Goal: Task Accomplishment & Management: Complete application form

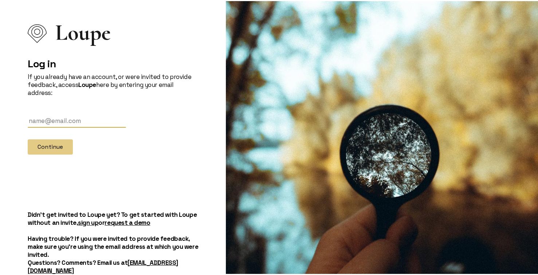
click at [42, 117] on input "text" at bounding box center [77, 119] width 98 height 13
type input "[PERSON_NAME][EMAIL_ADDRESS][DOMAIN_NAME]"
click at [61, 145] on button "Continue" at bounding box center [50, 145] width 45 height 15
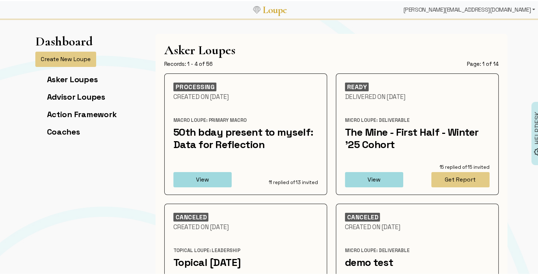
click at [483, 11] on div "[PERSON_NAME][EMAIL_ADDRESS][DOMAIN_NAME]" at bounding box center [469, 8] width 138 height 15
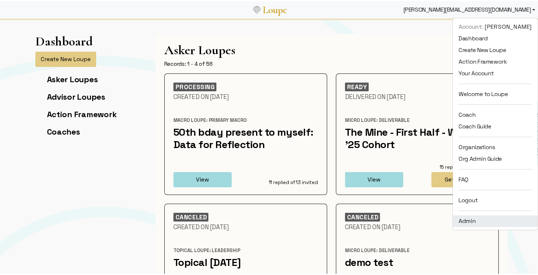
click at [465, 222] on link "Admin" at bounding box center [495, 220] width 85 height 12
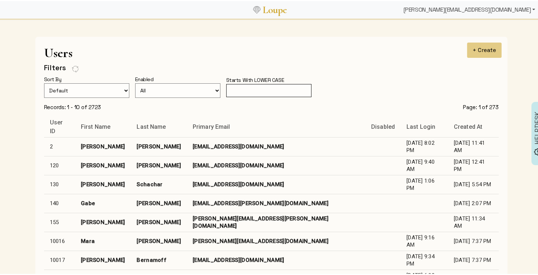
click at [476, 6] on div "[PERSON_NAME][EMAIL_ADDRESS][DOMAIN_NAME]" at bounding box center [469, 8] width 138 height 15
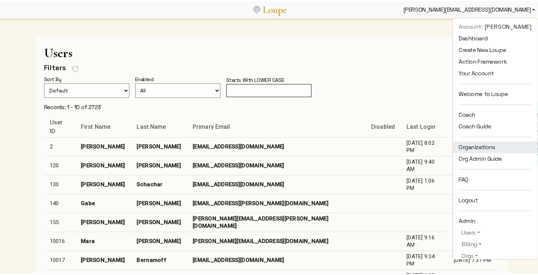
click at [473, 143] on link "Organizations" at bounding box center [495, 147] width 85 height 12
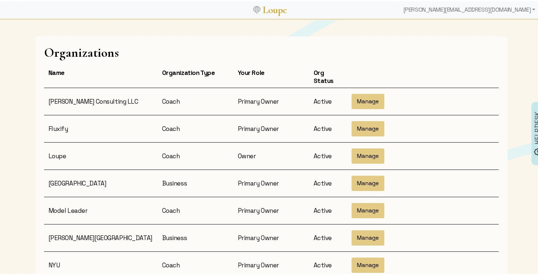
scroll to position [47, 0]
click at [364, 153] on button "Manage" at bounding box center [367, 154] width 33 height 15
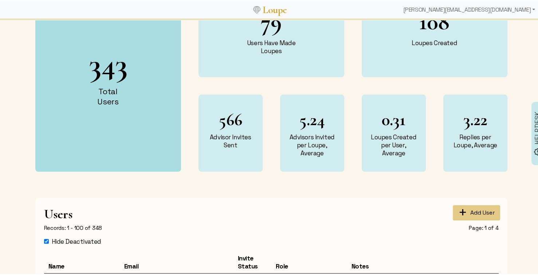
scroll to position [143, 0]
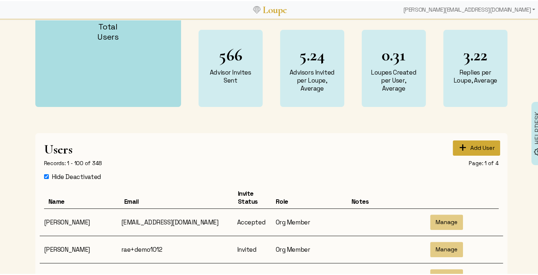
click at [460, 147] on span "+" at bounding box center [464, 147] width 12 height 1
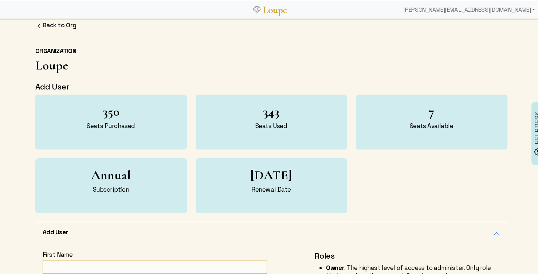
scroll to position [114, 0]
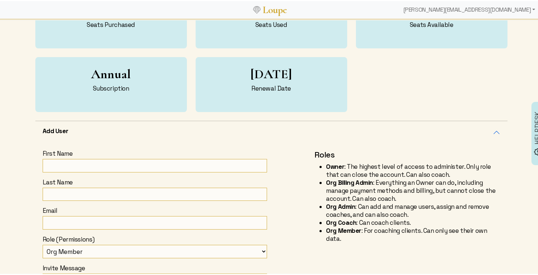
click at [109, 163] on input "First Name" at bounding box center [155, 164] width 224 height 13
type input "Mara"
type input "[PERSON_NAME]"
drag, startPoint x: 72, startPoint y: 222, endPoint x: 33, endPoint y: 219, distance: 38.4
click at [35, 219] on div "First Name [PERSON_NAME] Last Name [PERSON_NAME] Email [EMAIL_ADDRESS][DOMAIN_N…" at bounding box center [271, 234] width 472 height 183
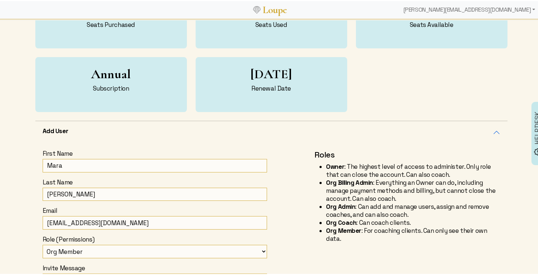
drag, startPoint x: 107, startPoint y: 224, endPoint x: 123, endPoint y: 223, distance: 16.0
click at [123, 223] on input "[EMAIL_ADDRESS][DOMAIN_NAME]" at bounding box center [155, 221] width 224 height 13
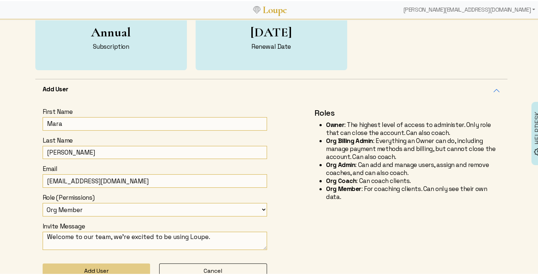
scroll to position [165, 0]
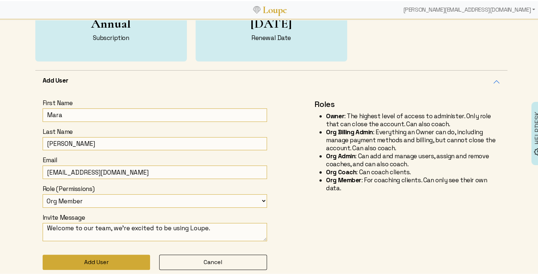
type input "[EMAIL_ADDRESS][DOMAIN_NAME]"
click at [85, 260] on button "Add User" at bounding box center [97, 261] width 108 height 15
